Goal: Navigation & Orientation: Understand site structure

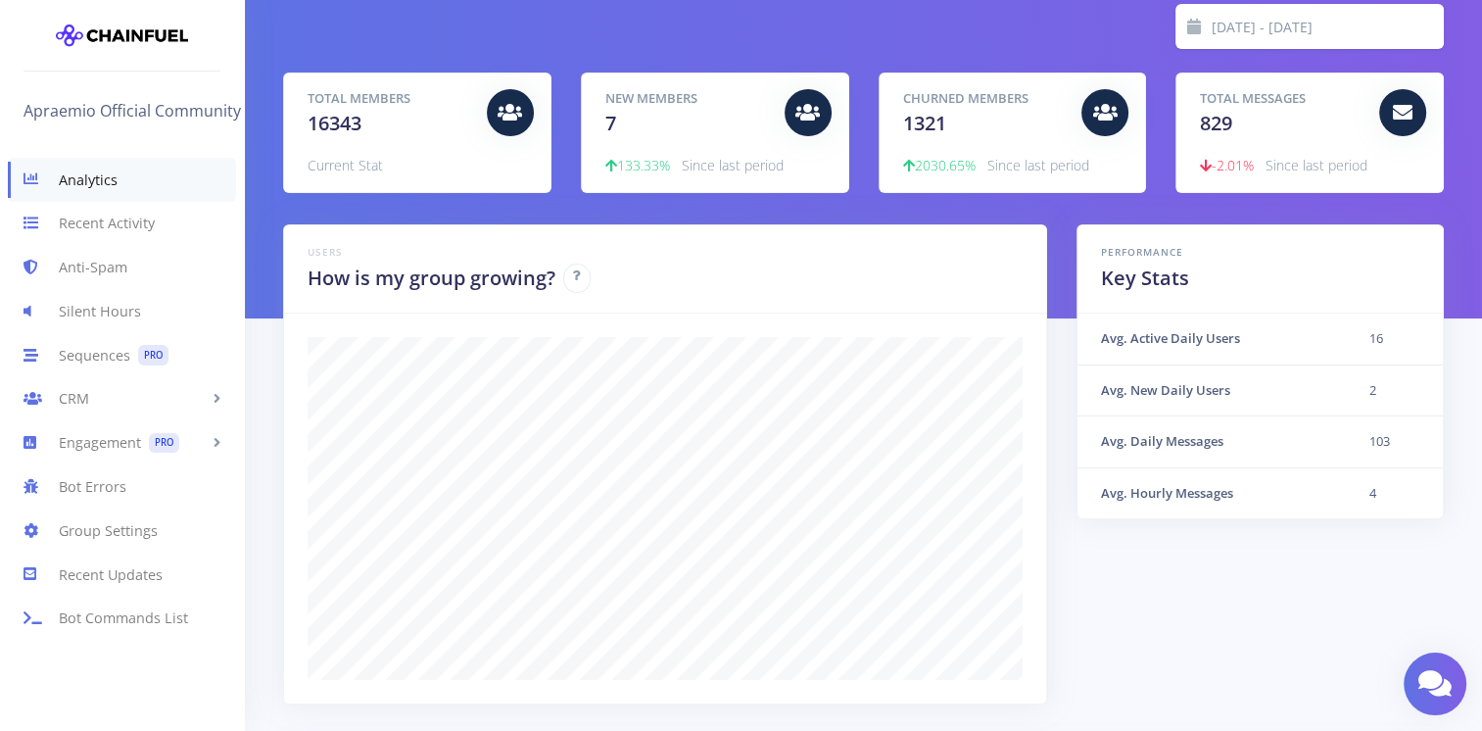
scroll to position [111, 0]
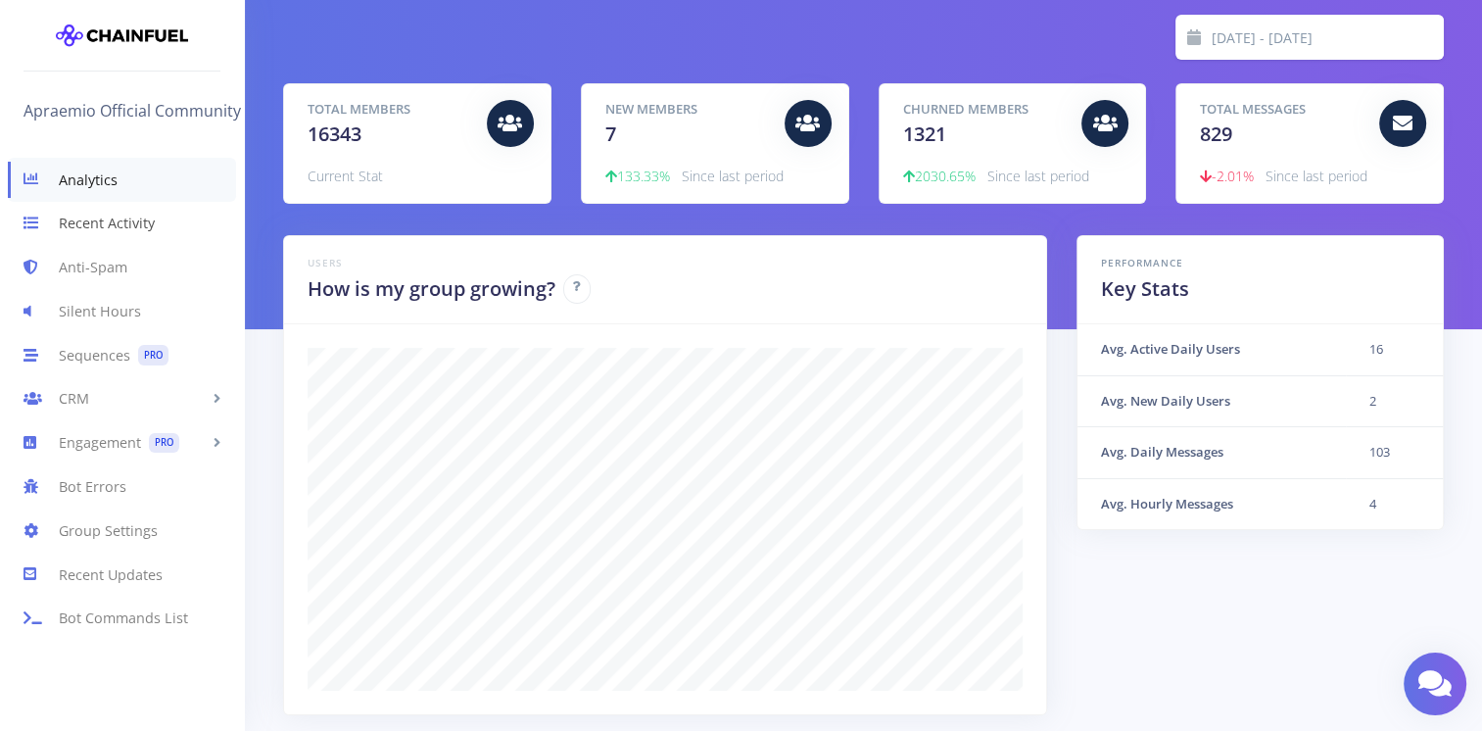
click at [137, 220] on link "Recent Activity" at bounding box center [122, 224] width 244 height 44
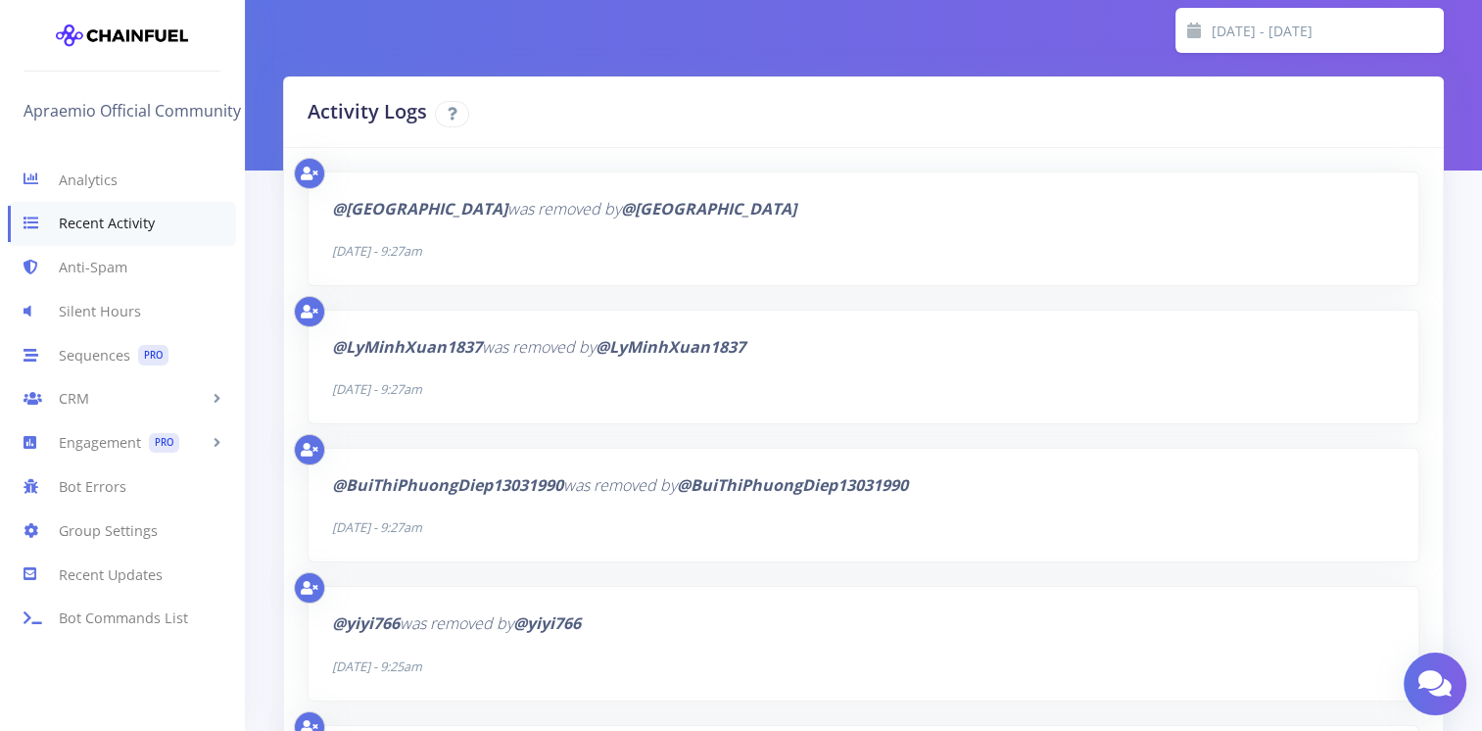
scroll to position [98, 0]
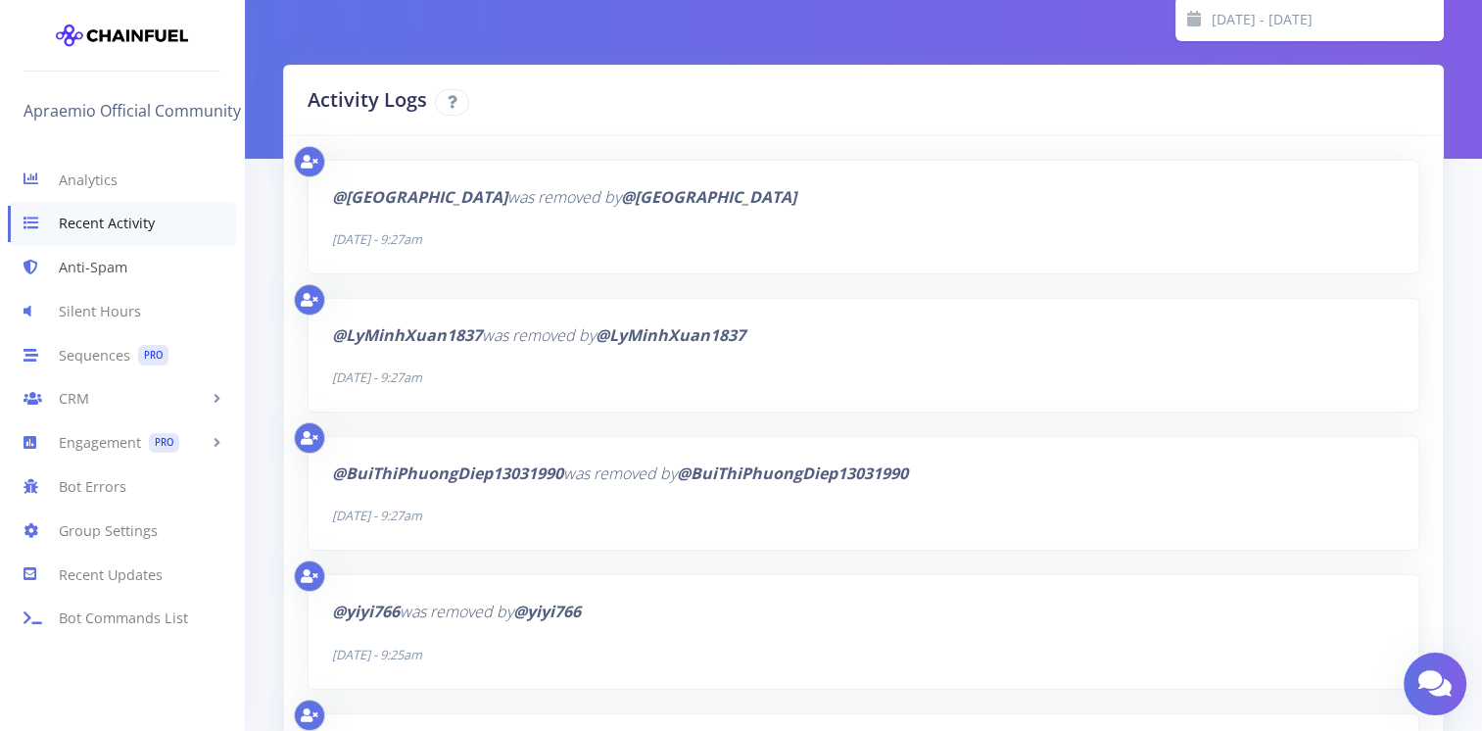
click at [130, 276] on link "Anti-Spam" at bounding box center [122, 268] width 244 height 44
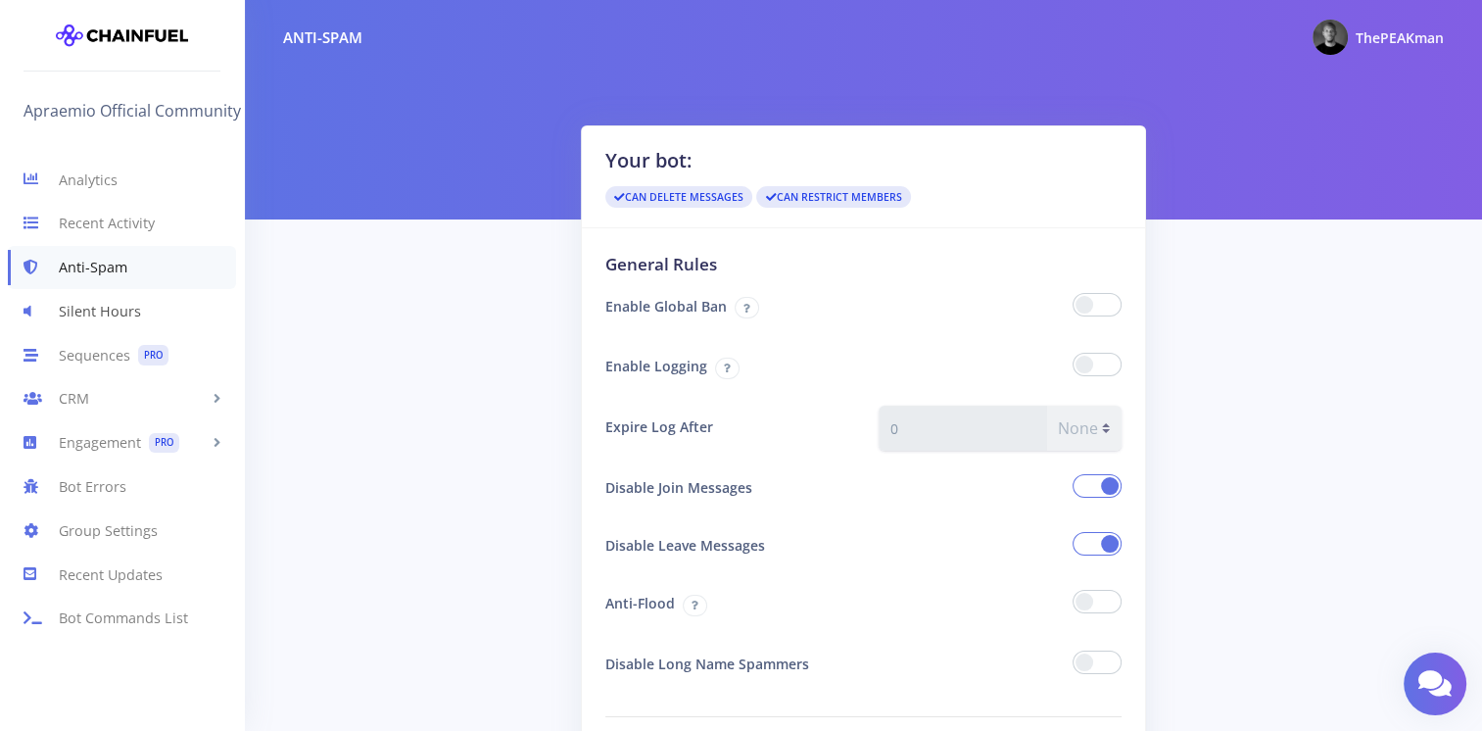
click at [113, 316] on link "Silent Hours" at bounding box center [122, 311] width 244 height 44
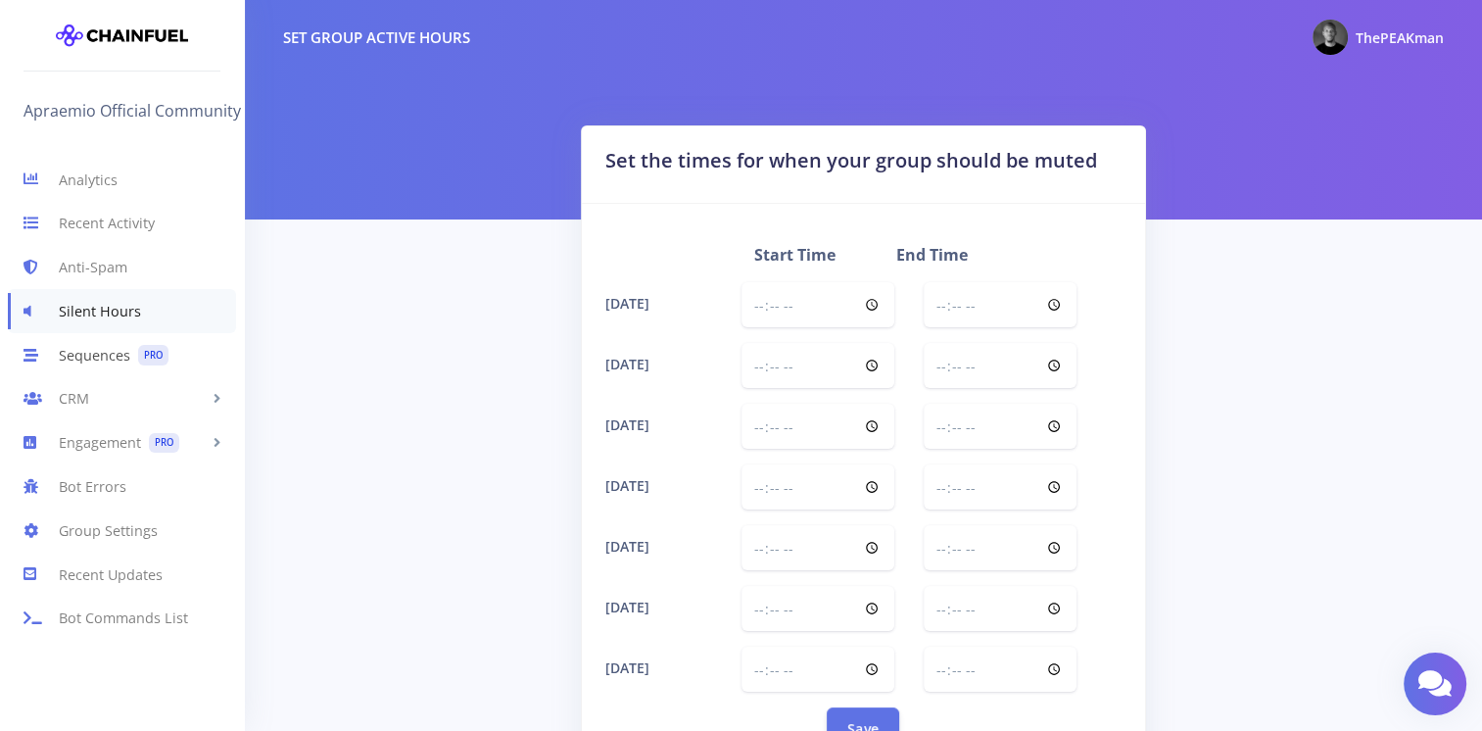
click at [103, 353] on link "Sequences PRO" at bounding box center [122, 355] width 244 height 44
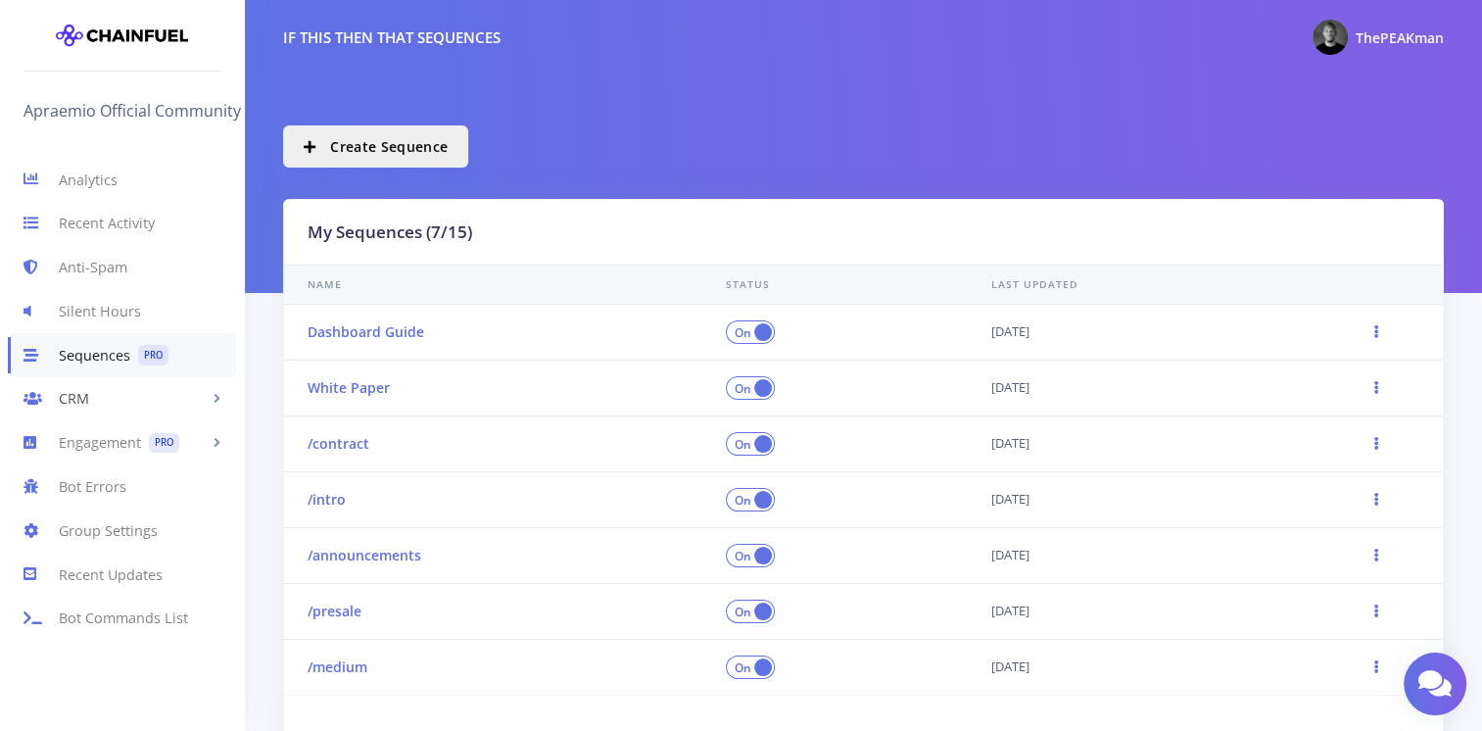
click at [93, 398] on link "CRM" at bounding box center [122, 399] width 244 height 44
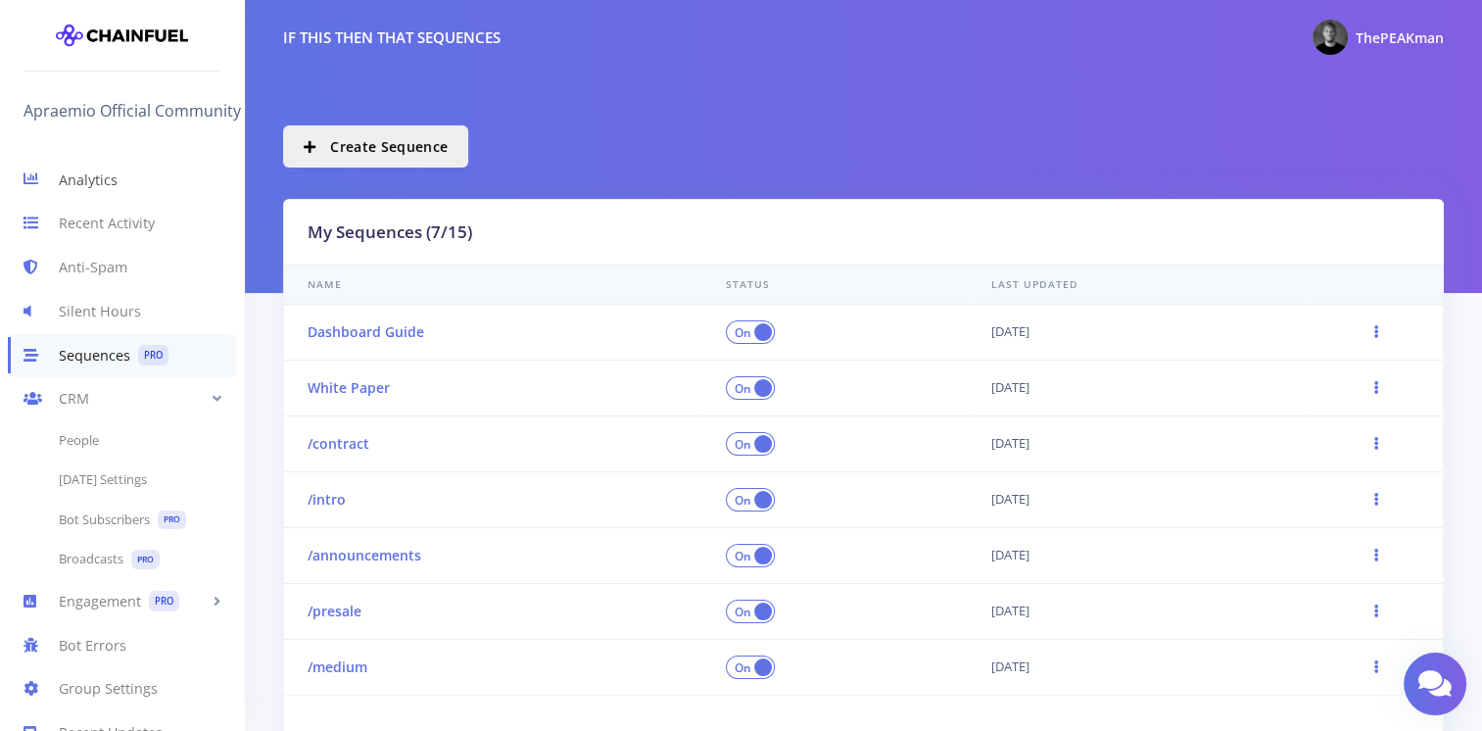
click at [78, 190] on link "Analytics" at bounding box center [122, 180] width 244 height 44
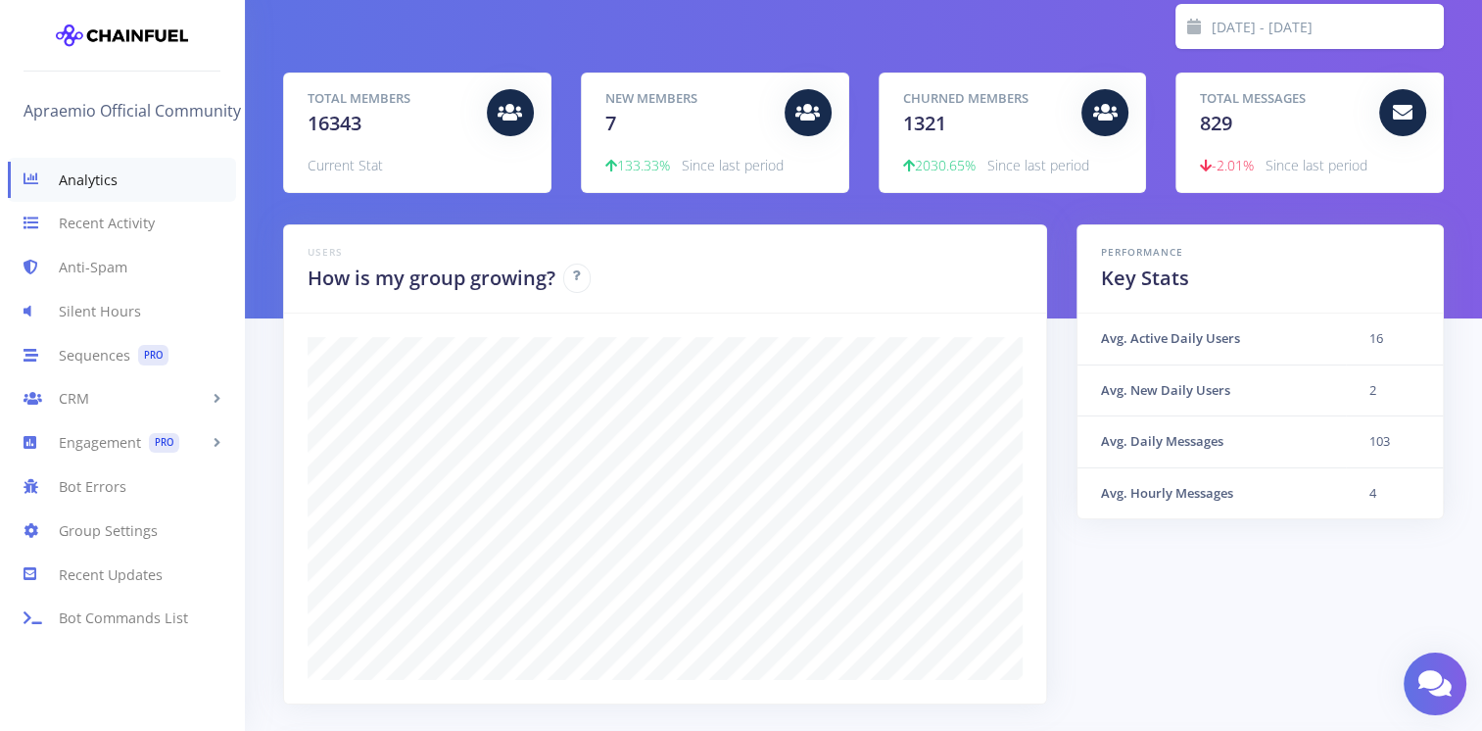
scroll to position [111, 0]
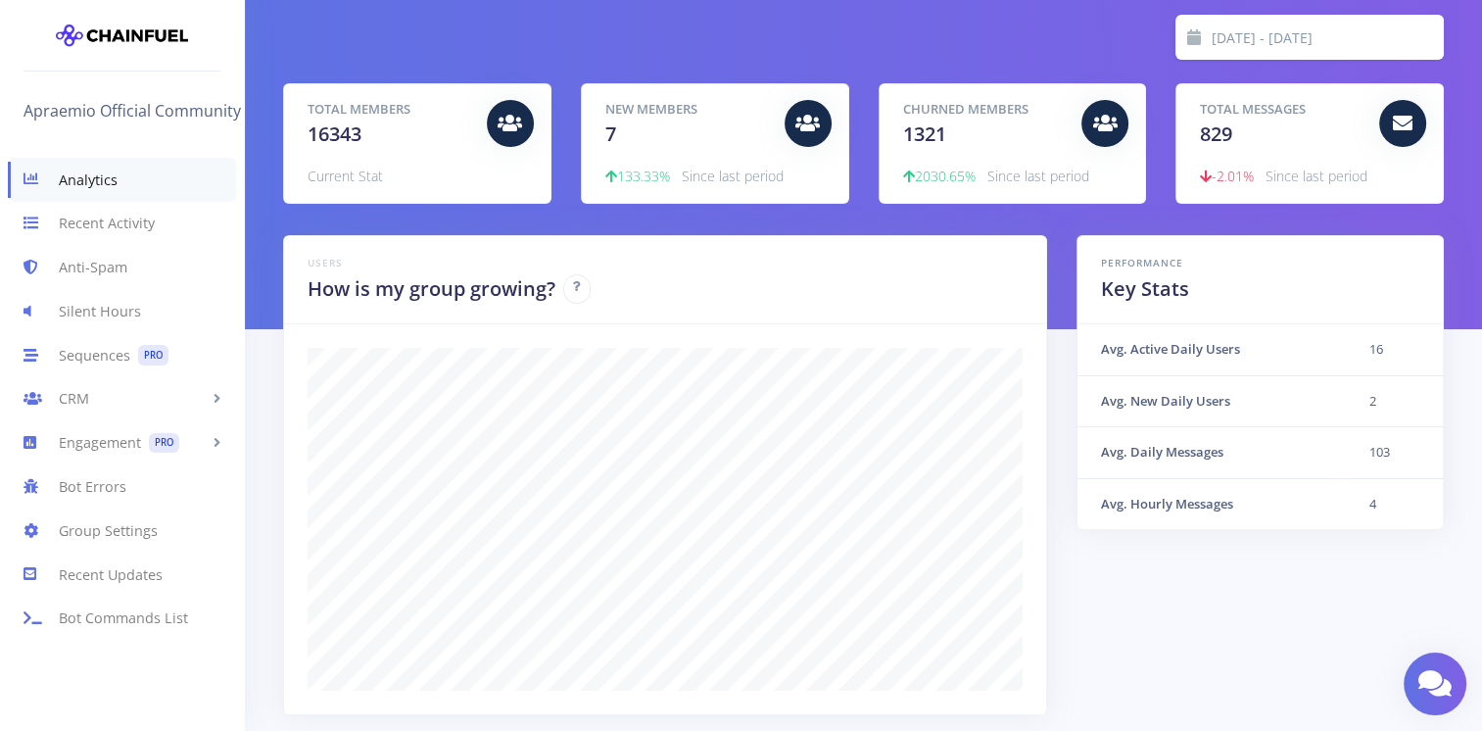
click at [1144, 448] on th "Avg. Daily Messages" at bounding box center [1211, 453] width 268 height 52
